Goal: Transaction & Acquisition: Purchase product/service

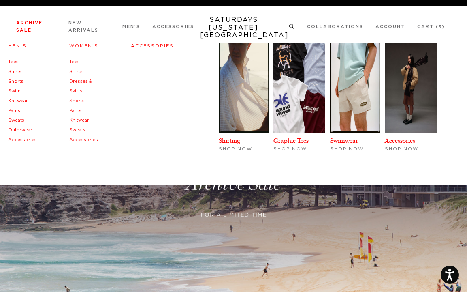
click at [26, 25] on link "Archive Sale" at bounding box center [29, 27] width 26 height 12
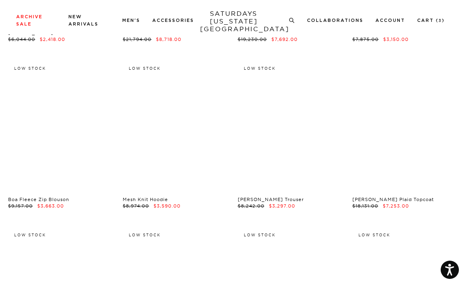
scroll to position [8455, 5]
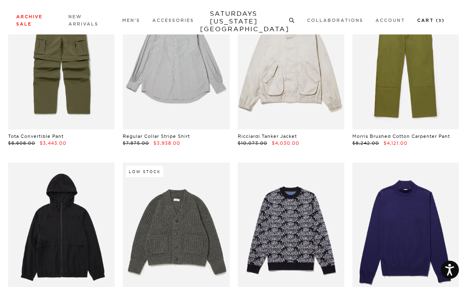
click at [433, 17] on li "Cart ( 3 )" at bounding box center [431, 19] width 28 height 7
click at [432, 19] on link "Cart ( 3 )" at bounding box center [431, 20] width 28 height 4
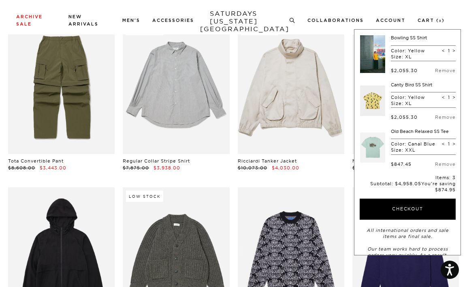
scroll to position [8430, 4]
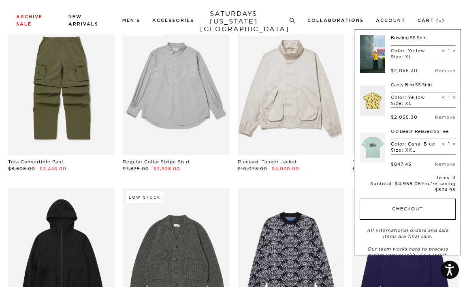
click at [408, 204] on button "Checkout" at bounding box center [408, 209] width 96 height 21
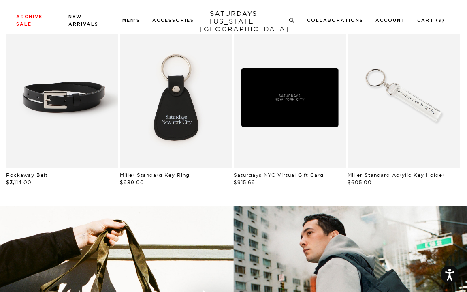
scroll to position [873, 0]
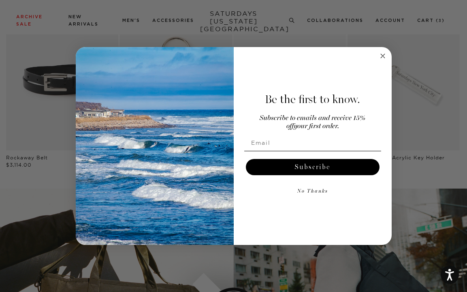
click at [380, 54] on circle "Close dialog" at bounding box center [382, 55] width 9 height 9
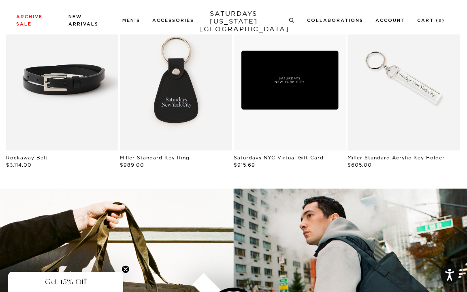
click at [4, 14] on div "Archive Sale Men's Tees Shirts Shorts Swim Knitwear Pants Sweats Women's" at bounding box center [233, 20] width 467 height 15
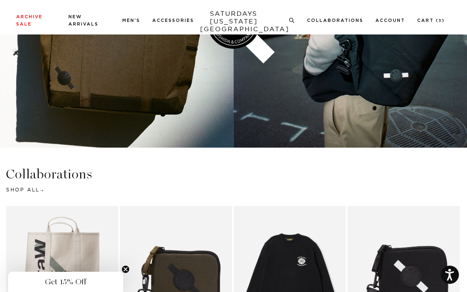
scroll to position [1147, 0]
